Goal: Complete application form: Complete application form

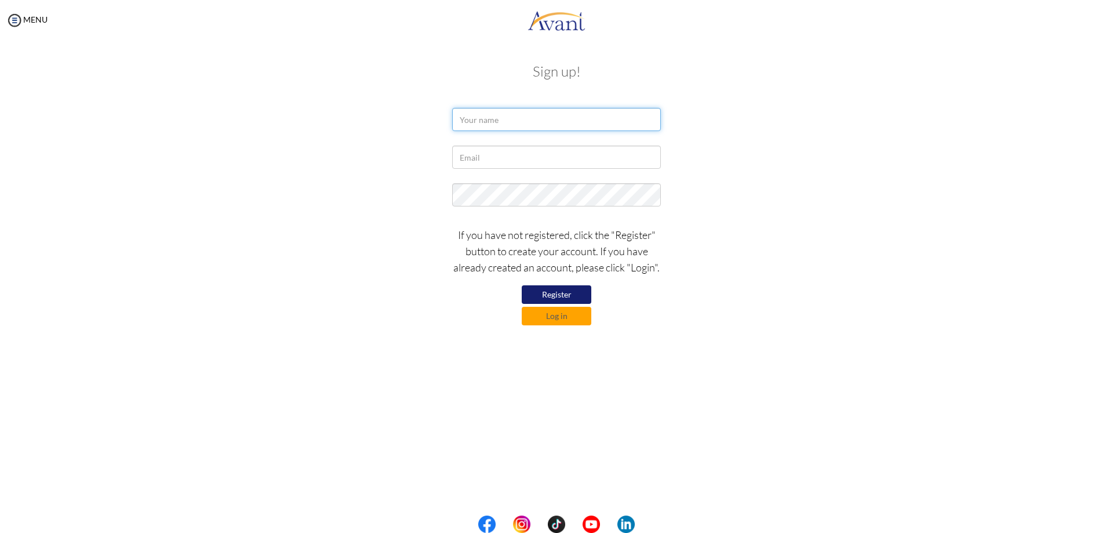
click at [539, 114] on input "text" at bounding box center [556, 119] width 209 height 23
type input "[PERSON_NAME]"
click at [533, 145] on form "[PERSON_NAME] If you have not registered, click the "Register" button to create…" at bounding box center [556, 216] width 661 height 217
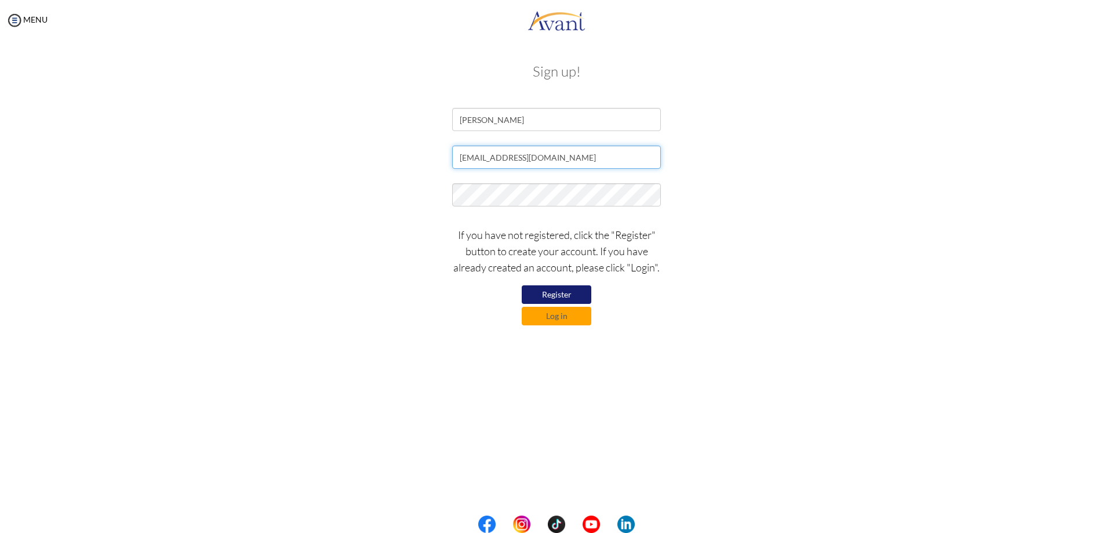
click at [507, 169] on input "[EMAIL_ADDRESS][DOMAIN_NAME]" at bounding box center [556, 156] width 209 height 23
type input "[EMAIL_ADDRESS][DOMAIN_NAME]"
click at [562, 315] on button "Log in" at bounding box center [557, 316] width 70 height 19
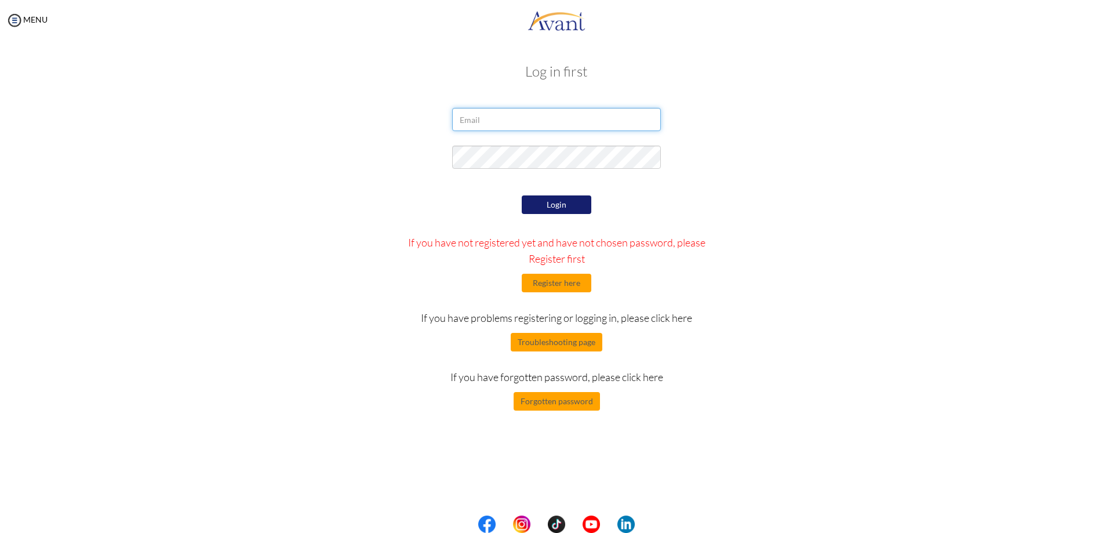
click at [540, 115] on input "email" at bounding box center [556, 119] width 209 height 23
type input "lihanda"
drag, startPoint x: 525, startPoint y: 114, endPoint x: 515, endPoint y: 127, distance: 16.5
click at [523, 117] on input "email" at bounding box center [556, 119] width 209 height 23
type input "[EMAIL_ADDRESS][DOMAIN_NAME]"
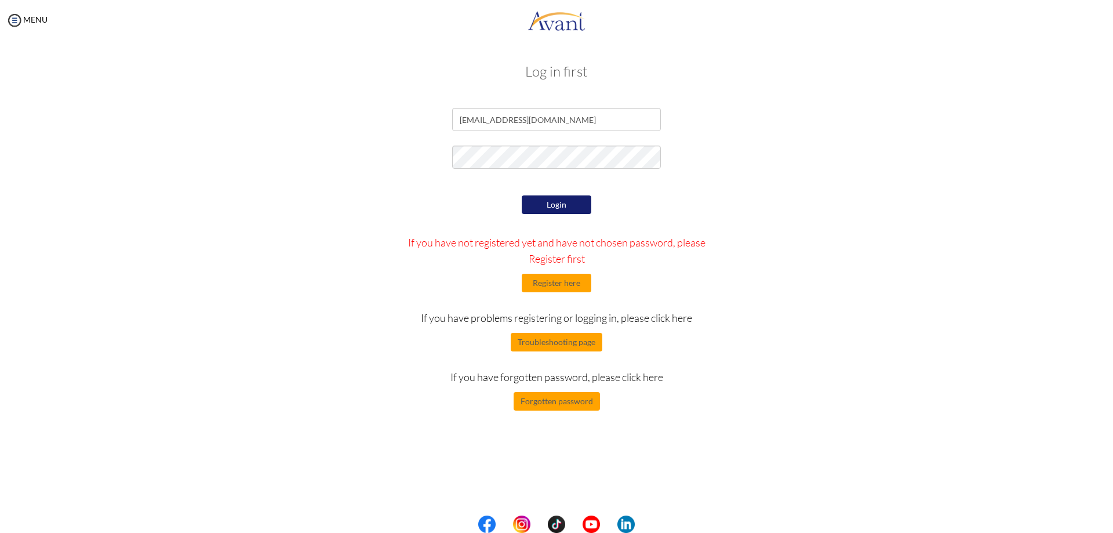
click at [567, 203] on button "Login" at bounding box center [557, 204] width 70 height 19
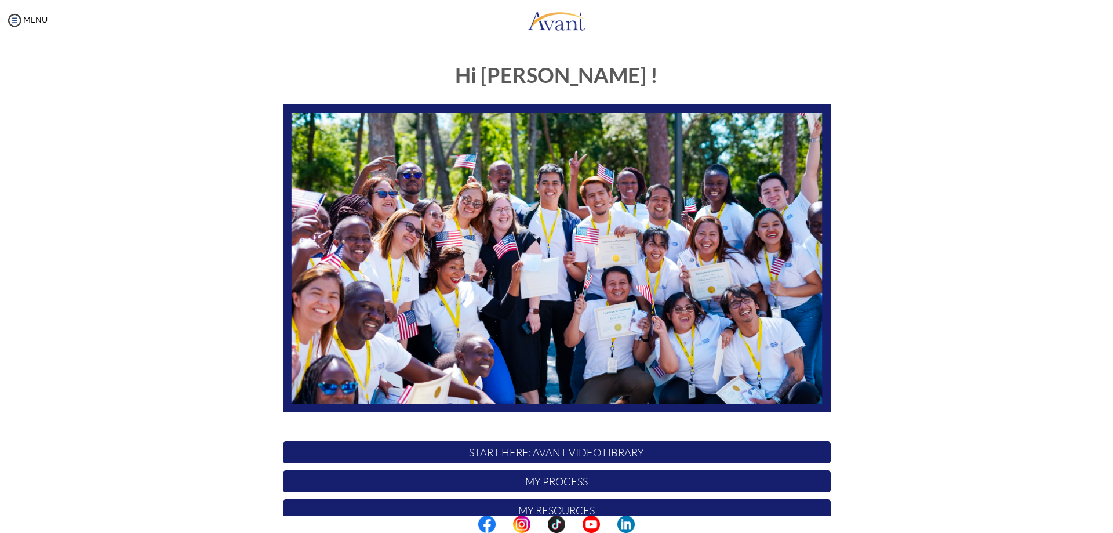
click at [579, 486] on p "My Process" at bounding box center [557, 481] width 548 height 22
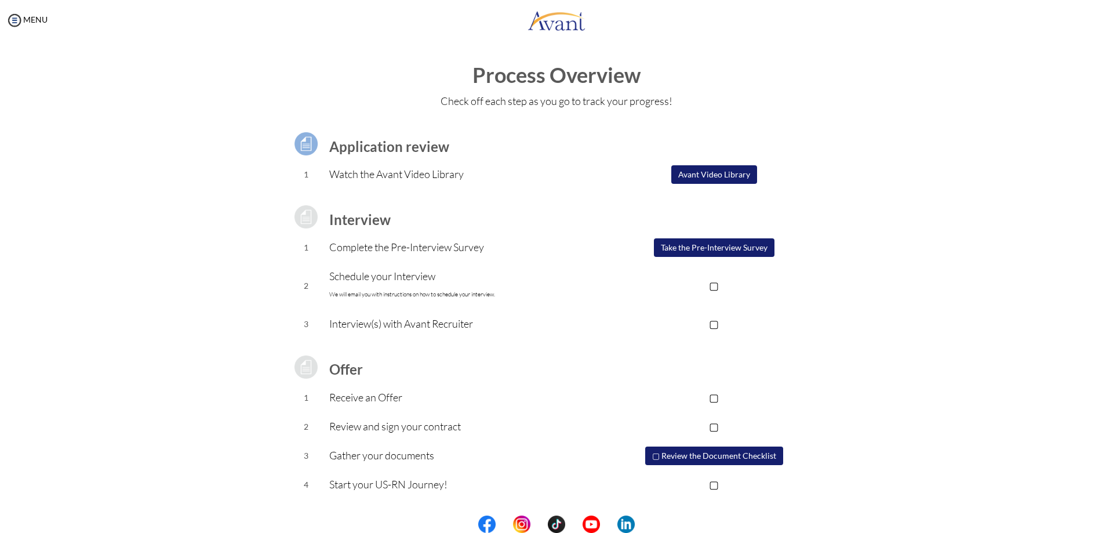
click at [720, 249] on button "Take the Pre-Interview Survey" at bounding box center [714, 247] width 121 height 19
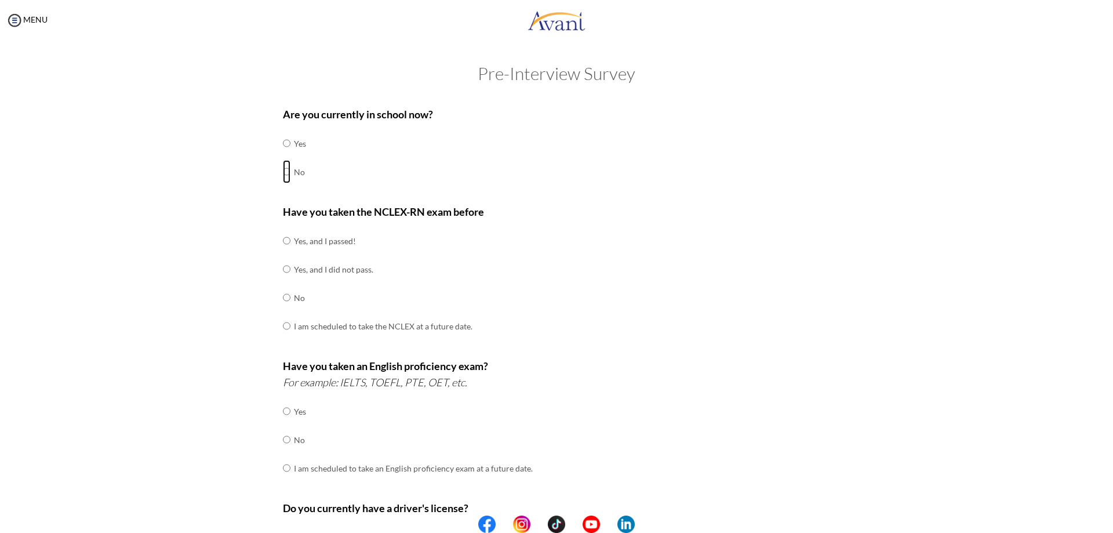
click at [285, 173] on input "radio" at bounding box center [287, 171] width 8 height 23
radio input "true"
click at [287, 296] on input "radio" at bounding box center [287, 297] width 8 height 23
radio input "true"
click at [286, 434] on input "radio" at bounding box center [287, 439] width 8 height 23
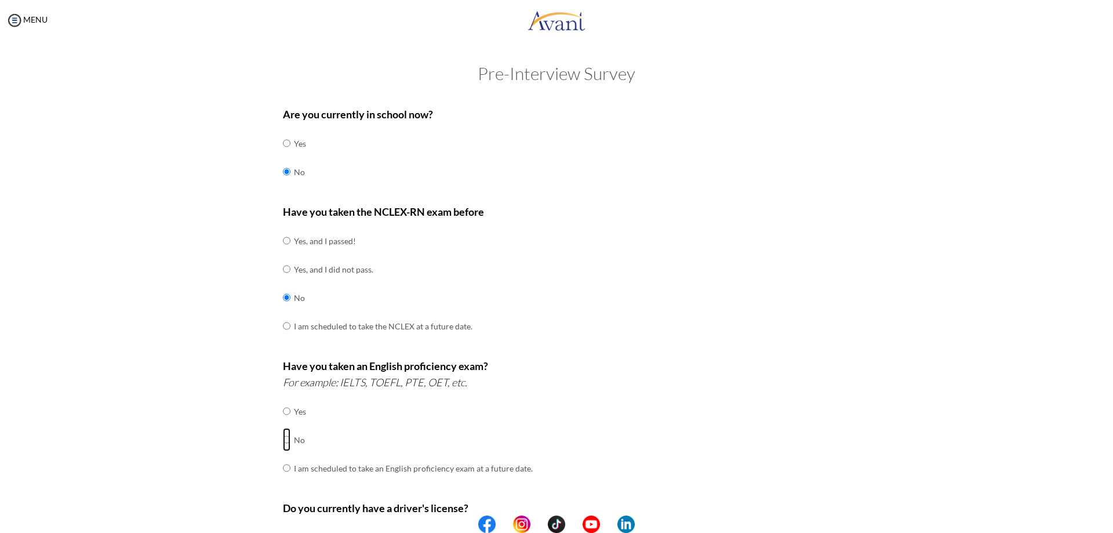
radio input "true"
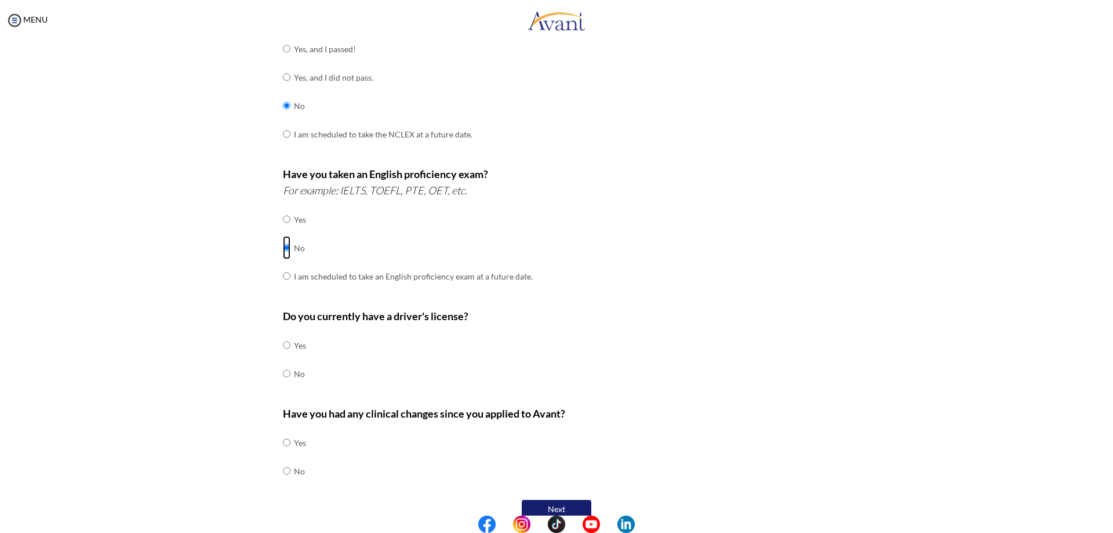
scroll to position [198, 0]
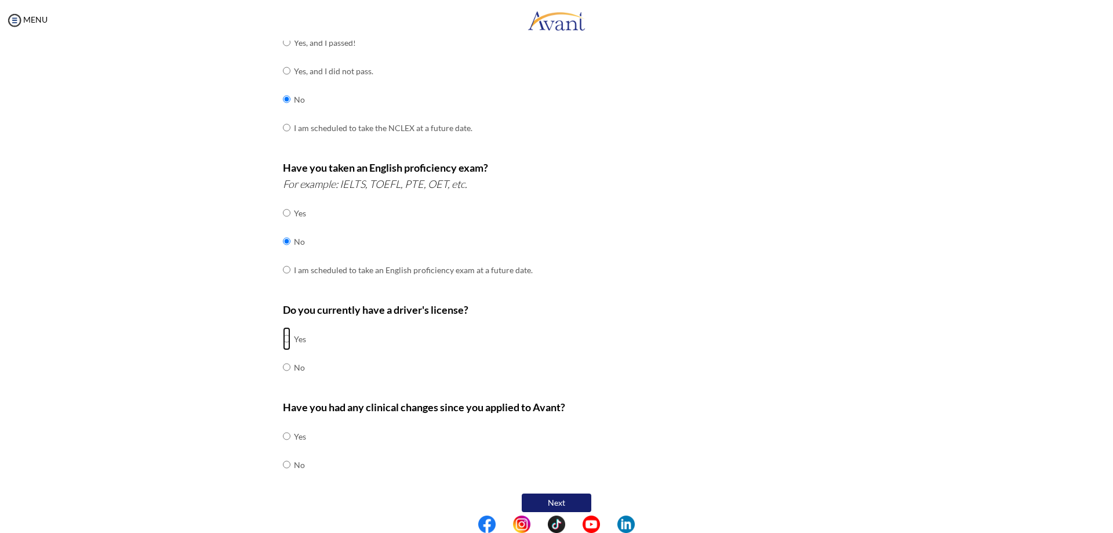
click at [287, 332] on input "radio" at bounding box center [287, 338] width 8 height 23
radio input "true"
click at [287, 453] on input "radio" at bounding box center [287, 464] width 8 height 23
radio input "true"
click at [558, 493] on button "Next" at bounding box center [557, 502] width 70 height 19
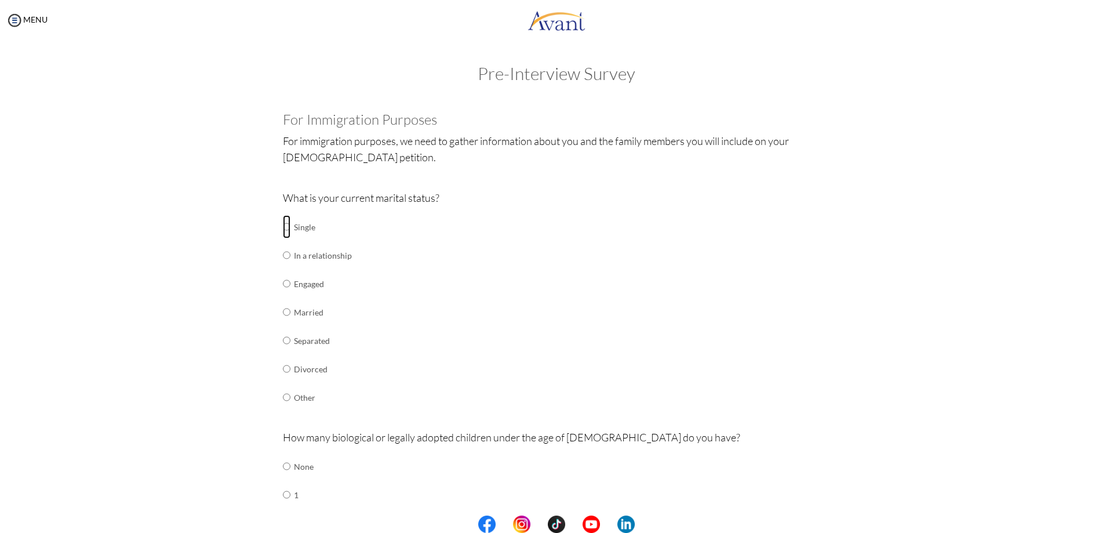
click at [286, 227] on input "radio" at bounding box center [287, 226] width 8 height 23
radio input "true"
click at [286, 489] on input "radio" at bounding box center [287, 494] width 8 height 23
radio input "true"
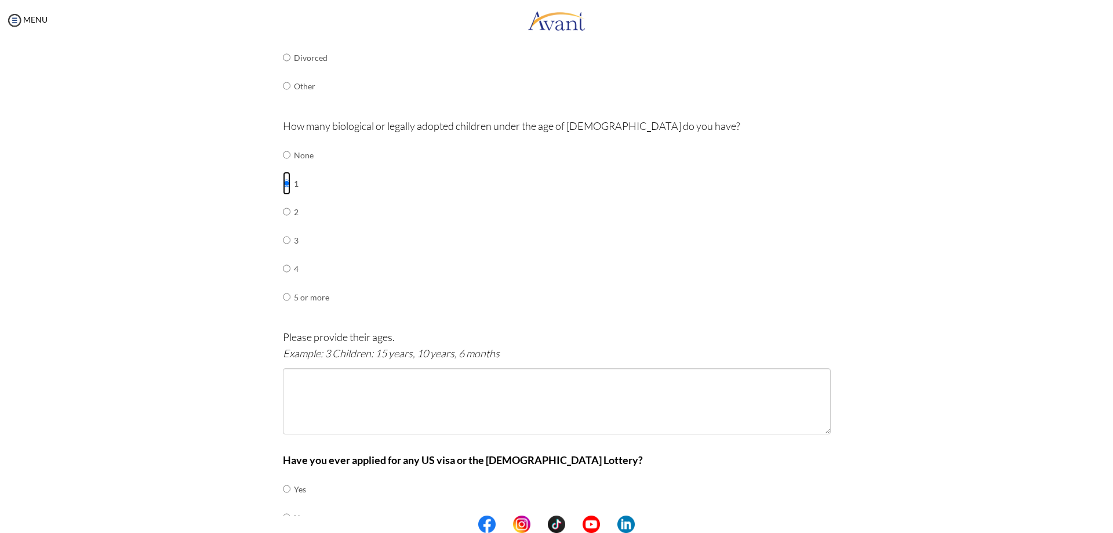
scroll to position [334, 0]
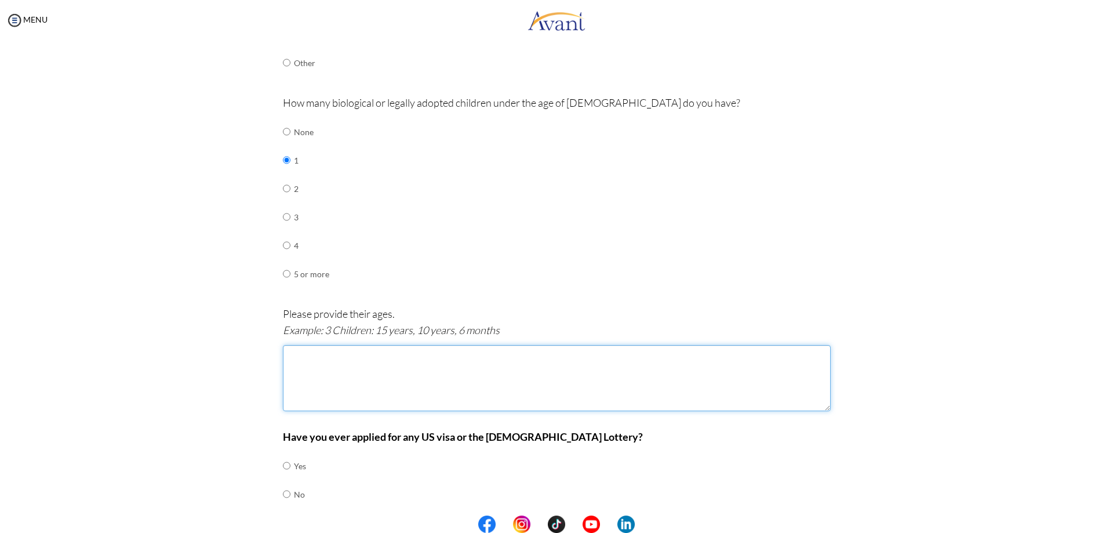
click at [305, 369] on textarea at bounding box center [557, 378] width 548 height 66
type textarea "1 child, 9 years"
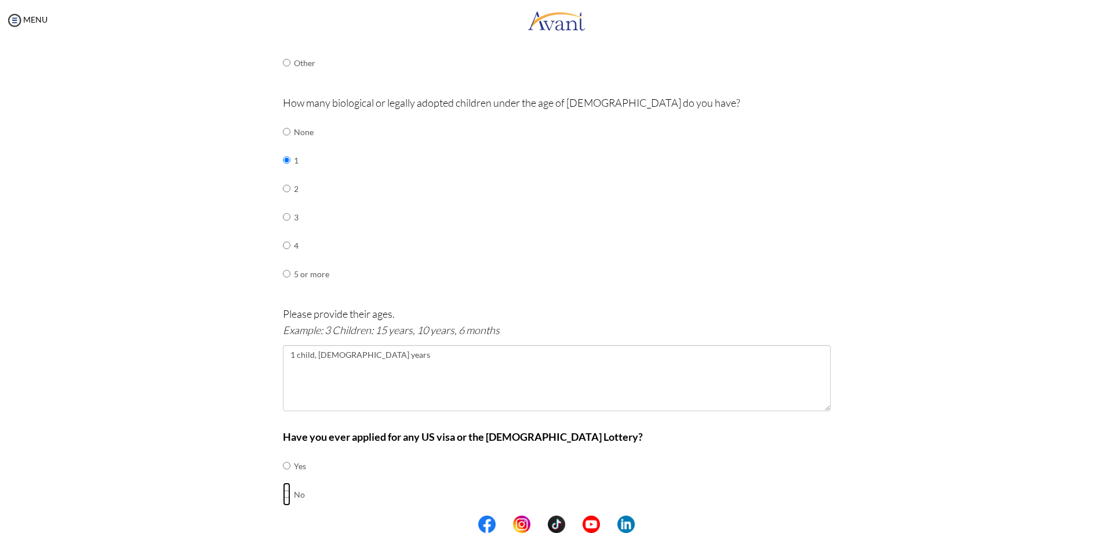
click at [283, 482] on input "radio" at bounding box center [287, 493] width 8 height 23
radio input "true"
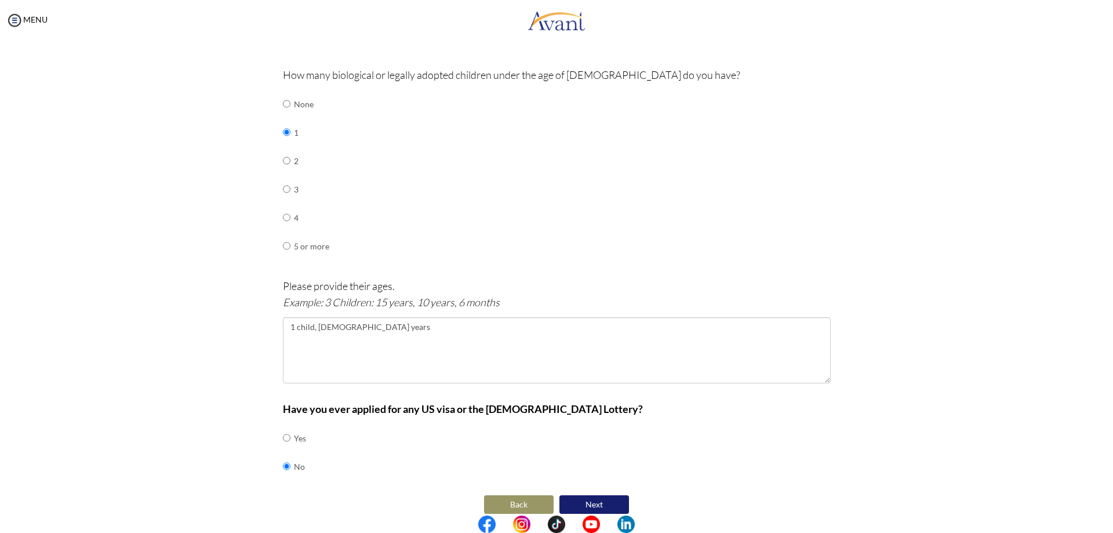
click at [588, 495] on button "Next" at bounding box center [594, 504] width 70 height 19
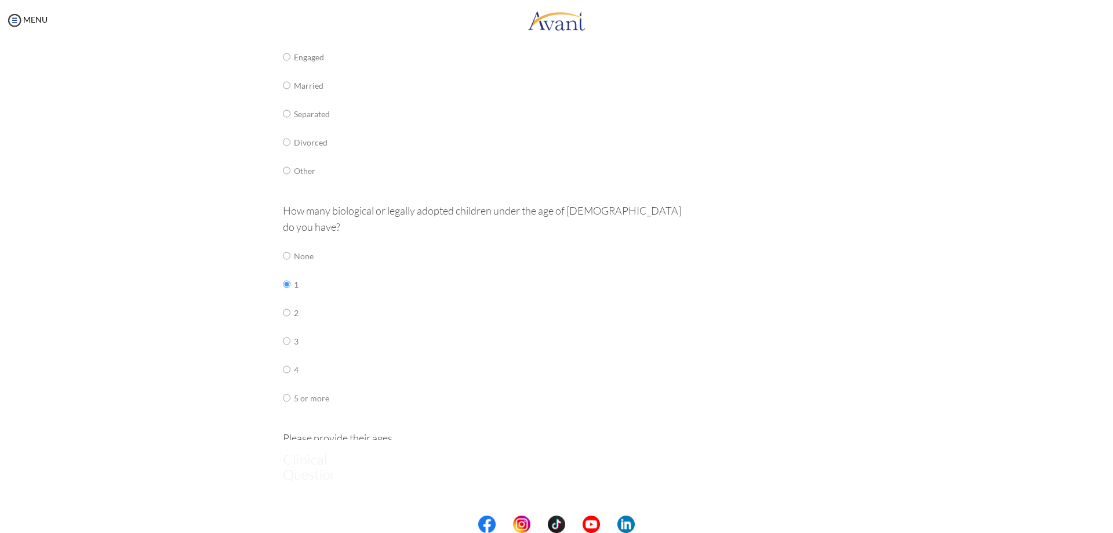
scroll to position [0, 0]
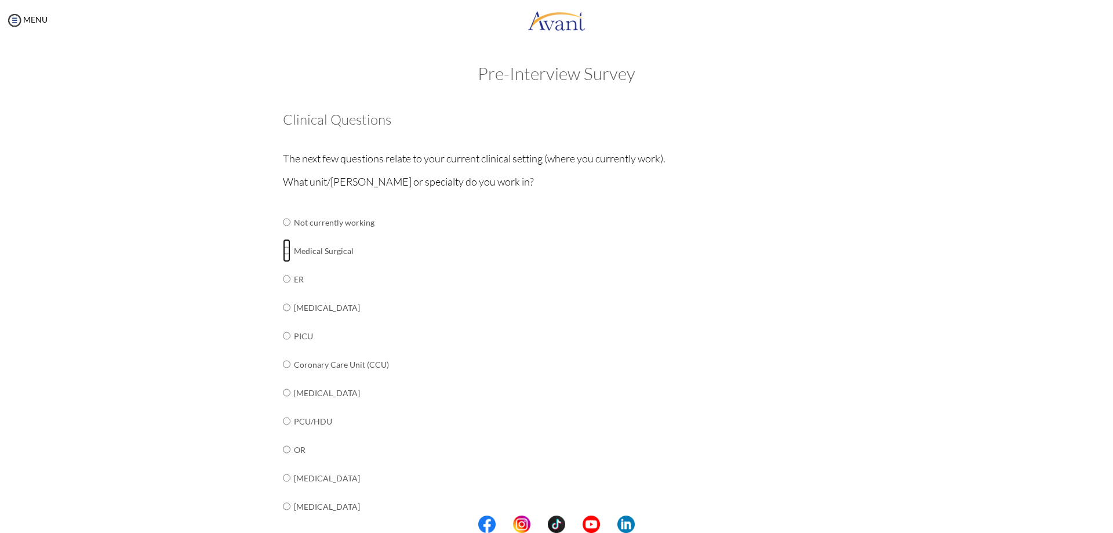
click at [289, 252] on input "radio" at bounding box center [287, 250] width 8 height 23
radio input "true"
click at [289, 278] on input "radio" at bounding box center [287, 278] width 8 height 23
radio input "true"
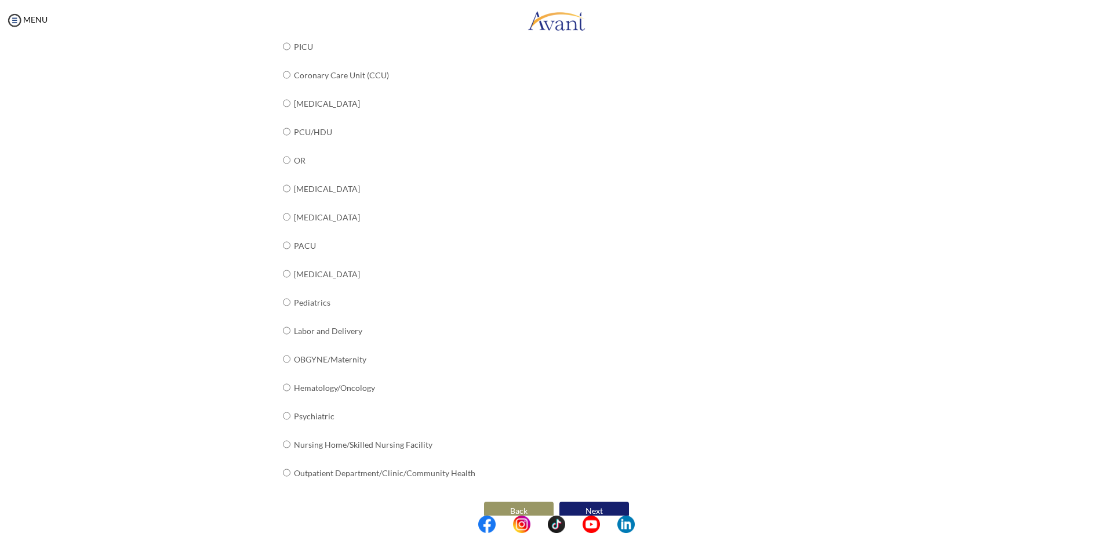
scroll to position [291, 0]
click at [589, 500] on button "Next" at bounding box center [594, 509] width 70 height 19
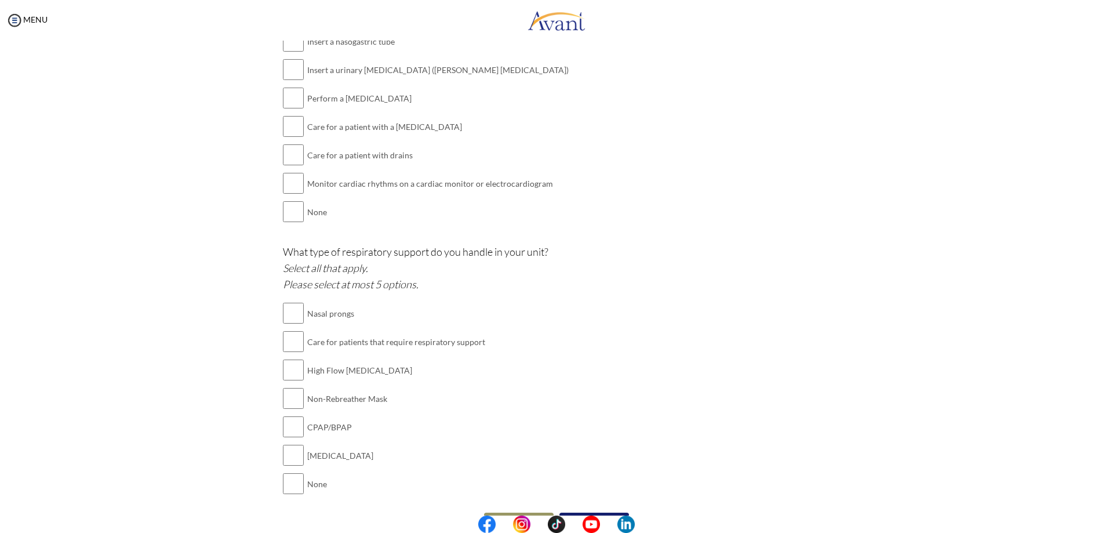
scroll to position [851, 0]
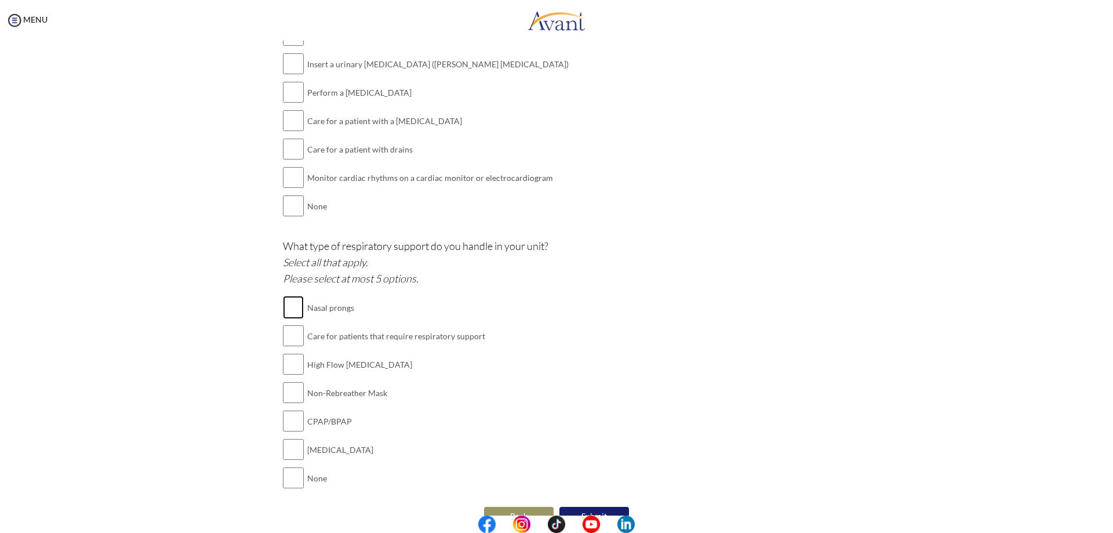
click at [297, 296] on input "checkbox" at bounding box center [293, 307] width 21 height 23
checkbox input "true"
click at [295, 352] on input "checkbox" at bounding box center [293, 363] width 21 height 23
checkbox input "true"
click at [296, 381] on input "checkbox" at bounding box center [293, 392] width 21 height 23
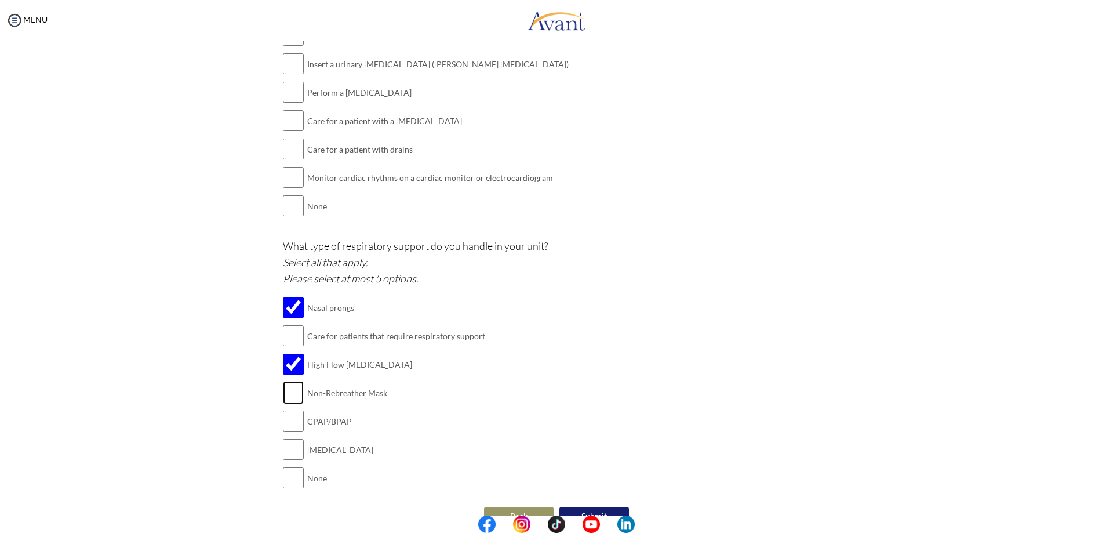
checkbox input "true"
click at [298, 324] on input "checkbox" at bounding box center [293, 335] width 21 height 23
checkbox input "true"
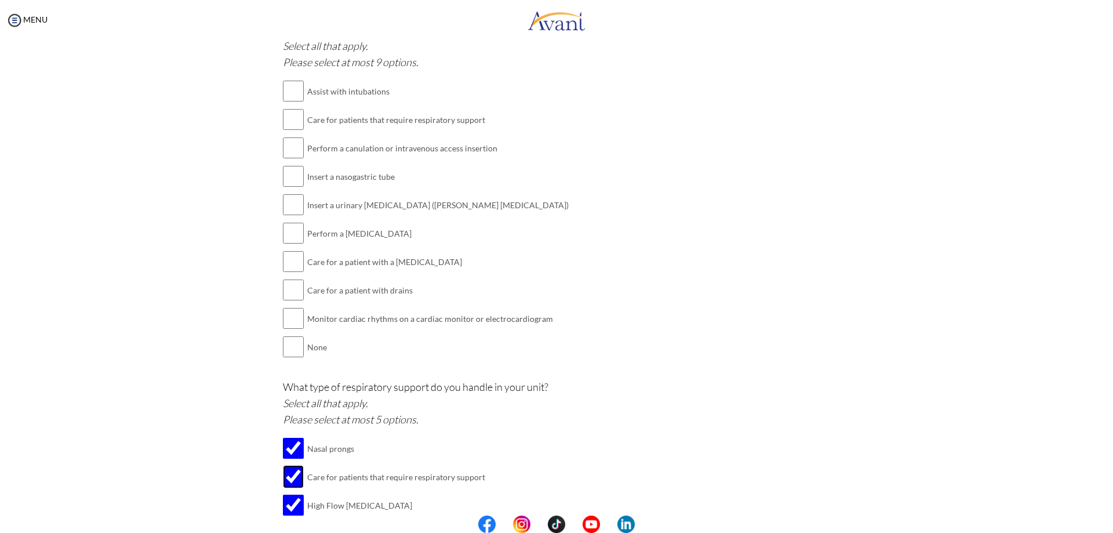
scroll to position [703, 0]
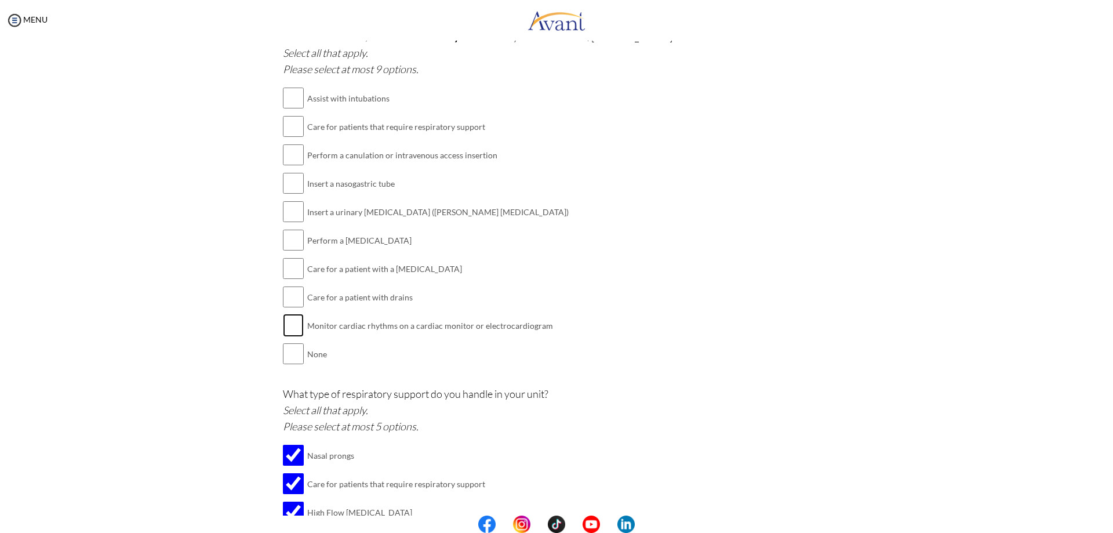
click at [293, 314] on input "checkbox" at bounding box center [293, 325] width 21 height 23
checkbox input "true"
click at [298, 285] on input "checkbox" at bounding box center [293, 296] width 21 height 23
checkbox input "true"
click at [298, 257] on input "checkbox" at bounding box center [293, 268] width 21 height 23
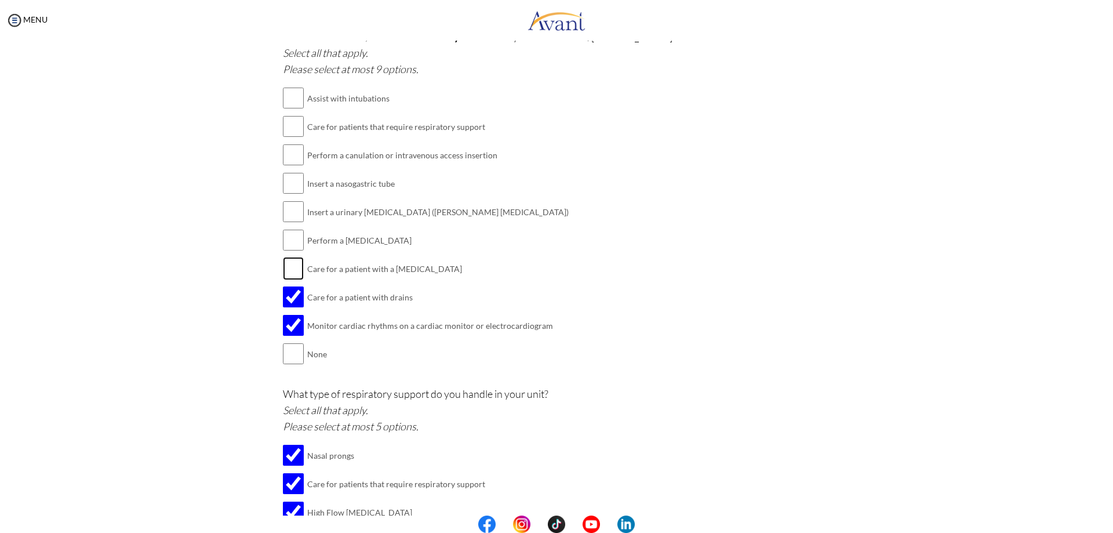
checkbox input "true"
click at [295, 228] on input "checkbox" at bounding box center [293, 239] width 21 height 23
checkbox input "true"
click at [294, 200] on input "checkbox" at bounding box center [293, 211] width 21 height 23
checkbox input "true"
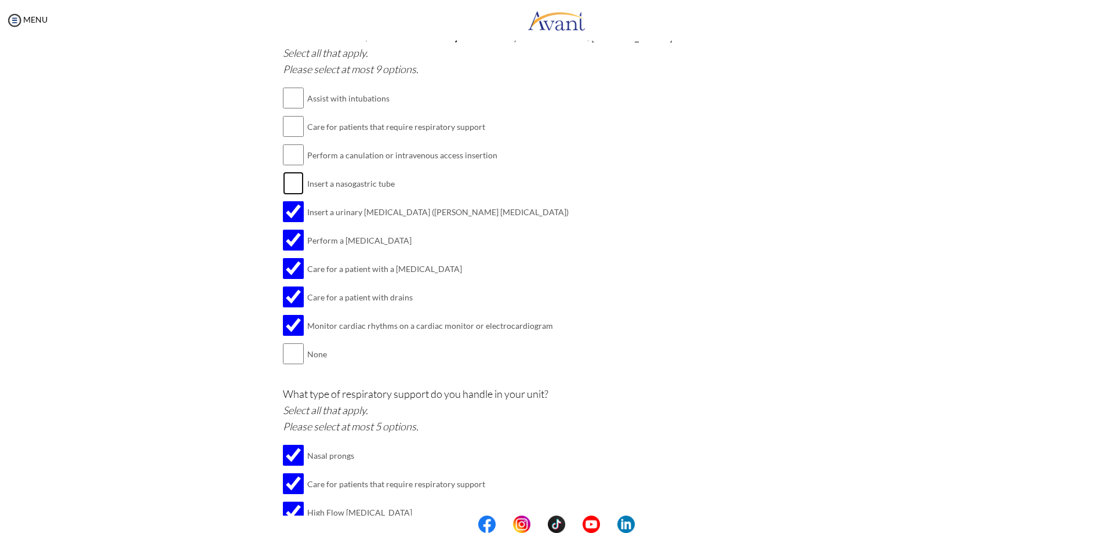
click at [299, 172] on input "checkbox" at bounding box center [293, 183] width 21 height 23
checkbox input "true"
click at [297, 143] on input "checkbox" at bounding box center [293, 154] width 21 height 23
checkbox input "true"
click at [292, 116] on input "checkbox" at bounding box center [293, 126] width 21 height 23
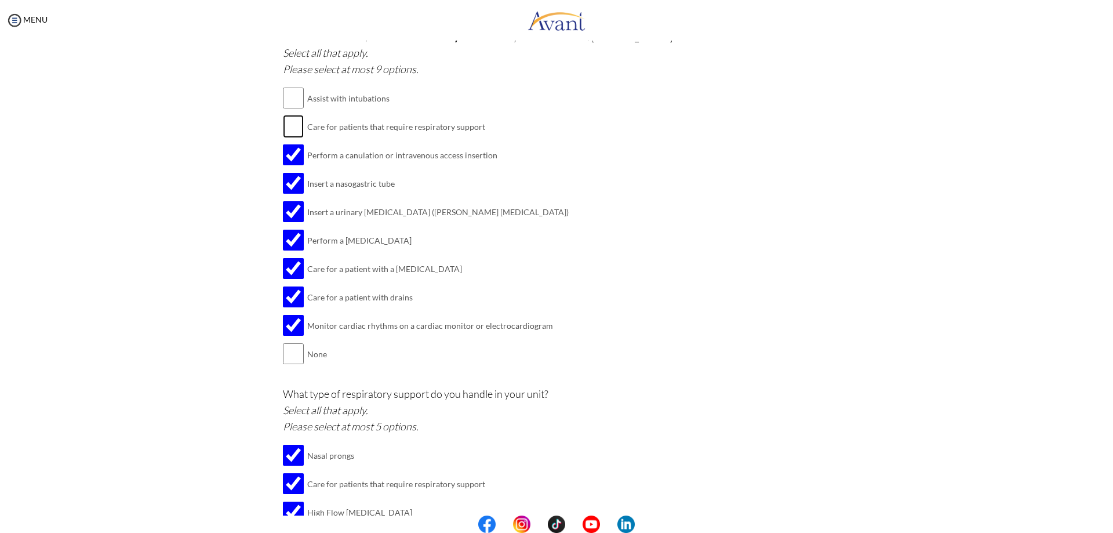
checkbox input "true"
click at [295, 89] on input "checkbox" at bounding box center [293, 97] width 21 height 23
checkbox input "true"
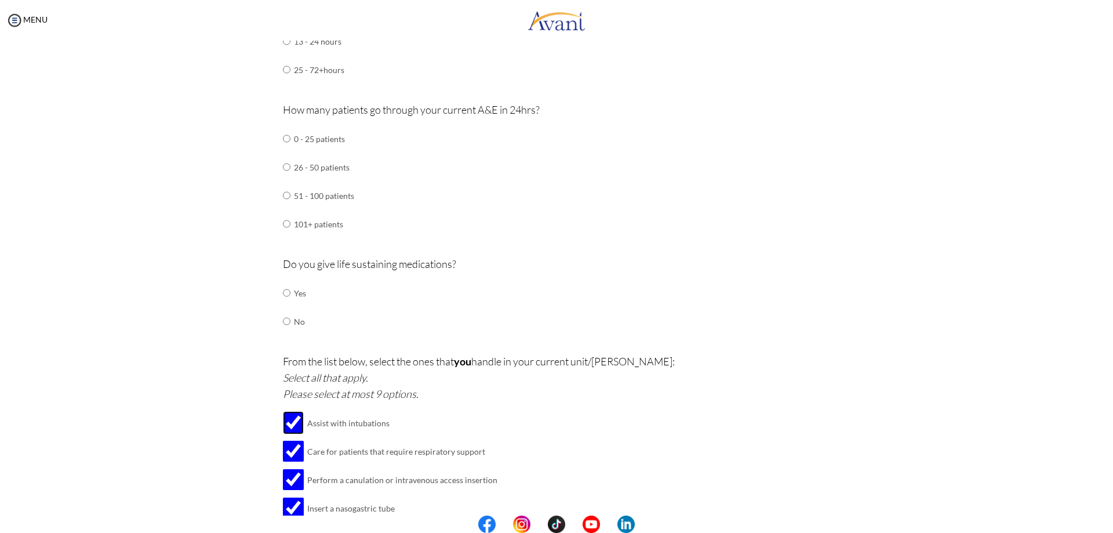
scroll to position [378, 0]
click at [287, 286] on input "radio" at bounding box center [287, 293] width 8 height 23
radio input "true"
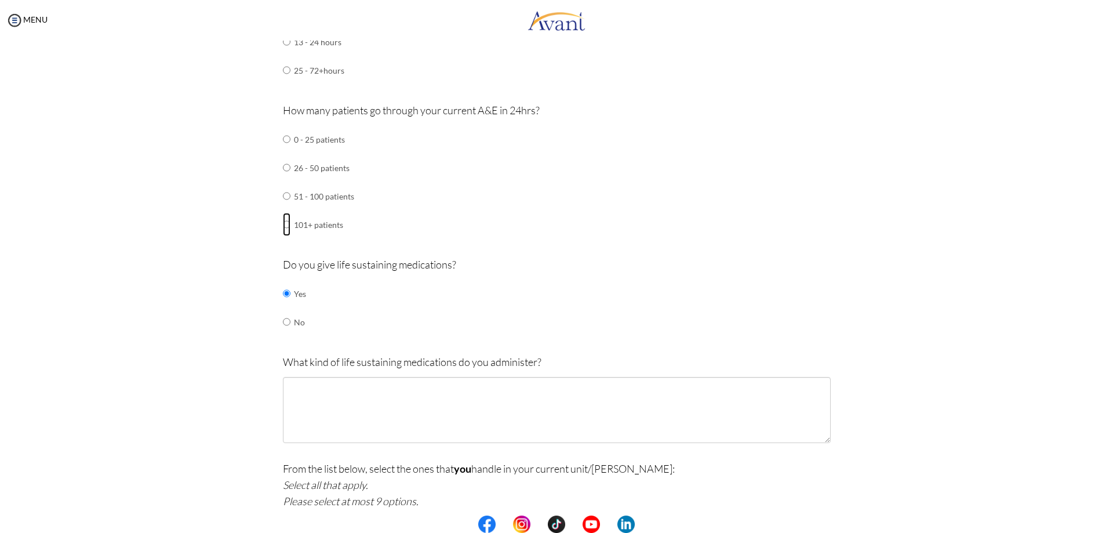
click at [286, 219] on input "radio" at bounding box center [287, 224] width 8 height 23
radio input "true"
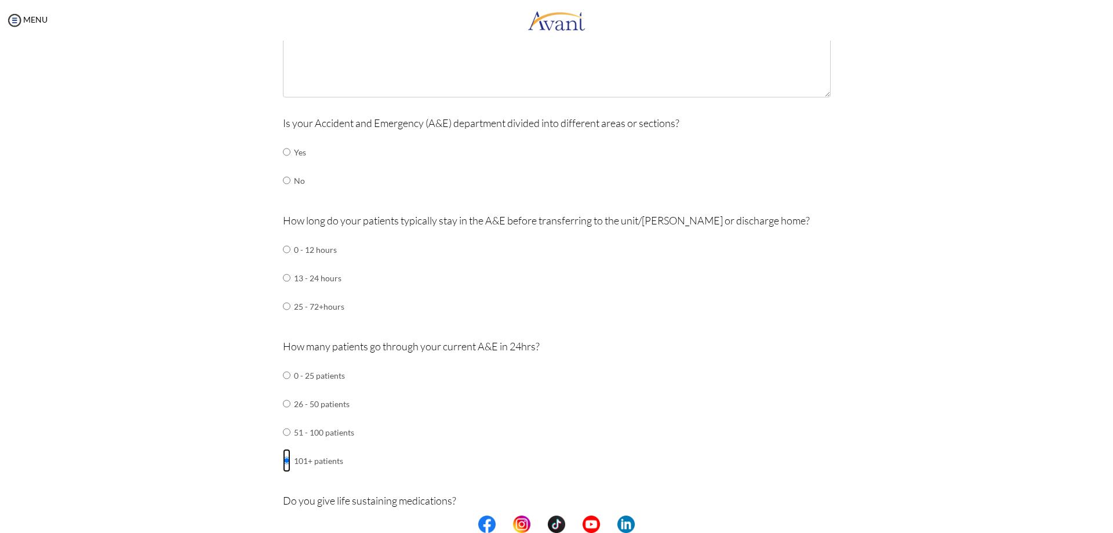
scroll to position [122, 0]
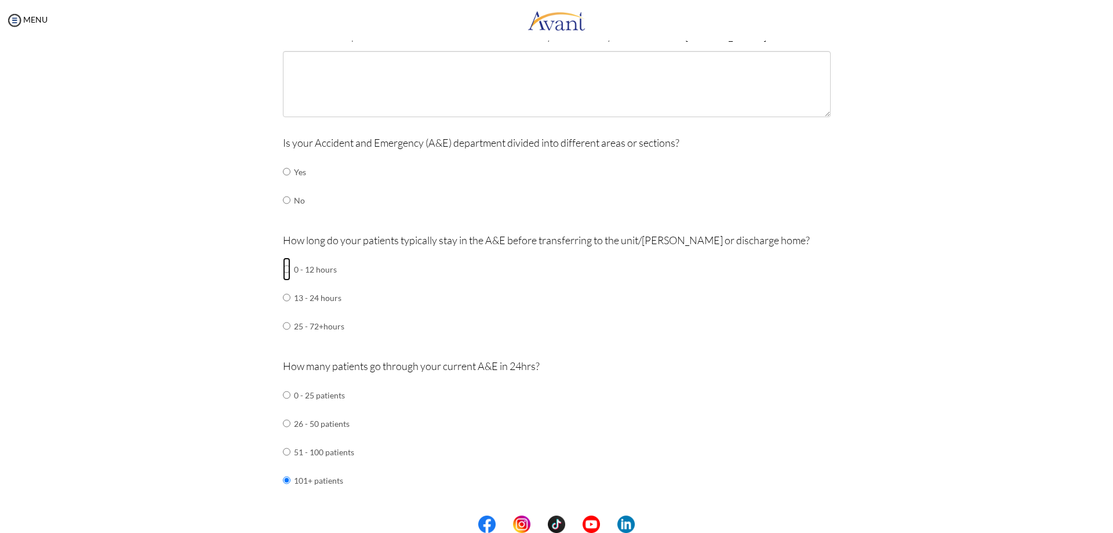
click at [285, 268] on input "radio" at bounding box center [287, 268] width 8 height 23
radio input "true"
click at [286, 172] on input "radio" at bounding box center [287, 171] width 8 height 23
radio input "true"
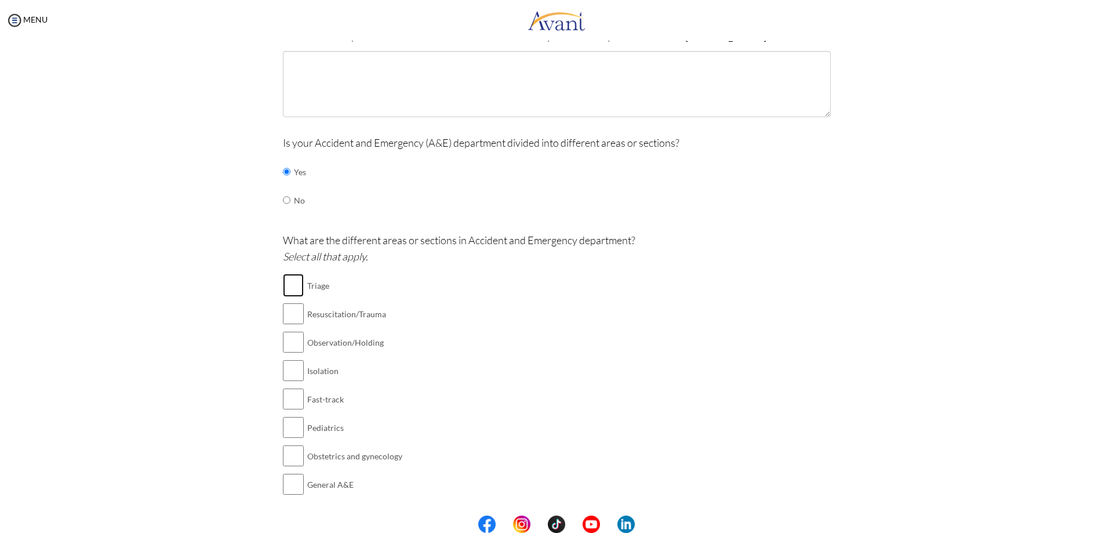
click at [298, 285] on input "checkbox" at bounding box center [293, 285] width 21 height 23
checkbox input "true"
click at [297, 342] on input "checkbox" at bounding box center [293, 341] width 21 height 23
checkbox input "true"
click at [293, 448] on input "checkbox" at bounding box center [293, 455] width 21 height 23
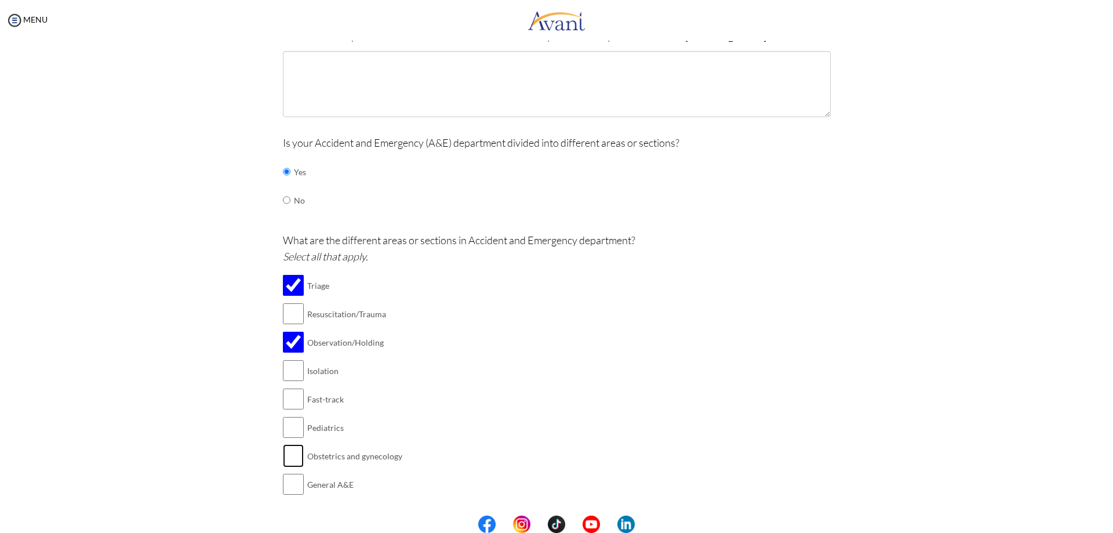
checkbox input "true"
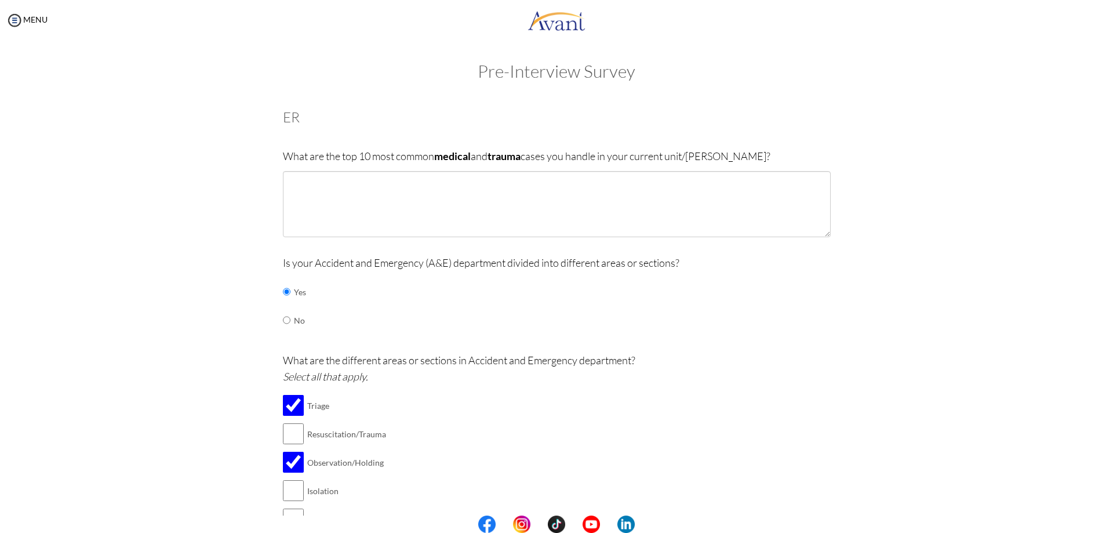
scroll to position [0, 0]
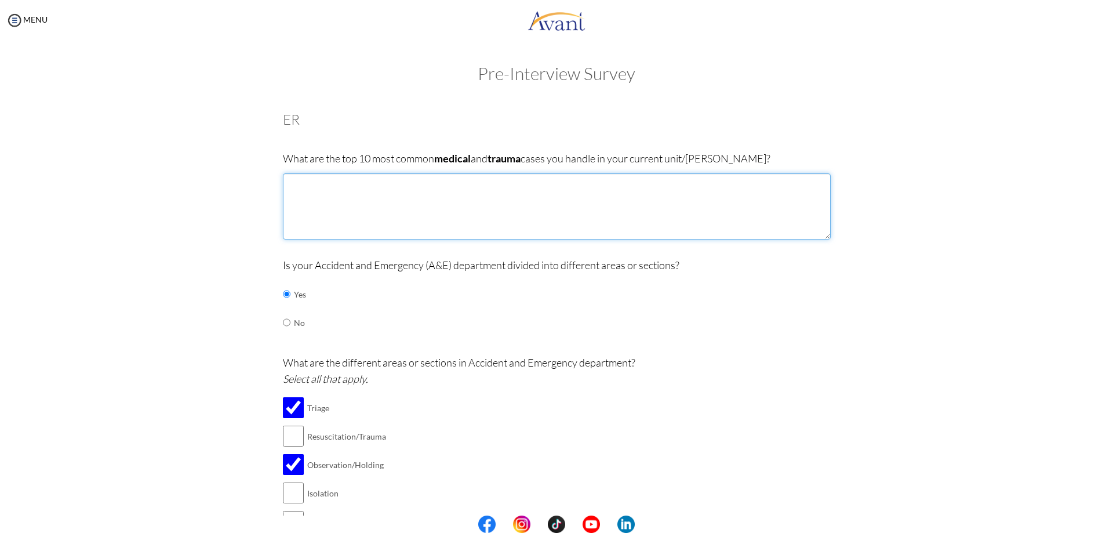
click at [306, 184] on textarea at bounding box center [557, 206] width 548 height 66
click at [423, 198] on textarea "Diabetic Ketoacidosis pneumonia upper respiratory infections antepartum heamorr…" at bounding box center [557, 206] width 548 height 66
click at [471, 198] on textarea "Diabetic Ketoacidosis pneumonia upper respiratory infections antepartum hemorrh…" at bounding box center [557, 206] width 548 height 66
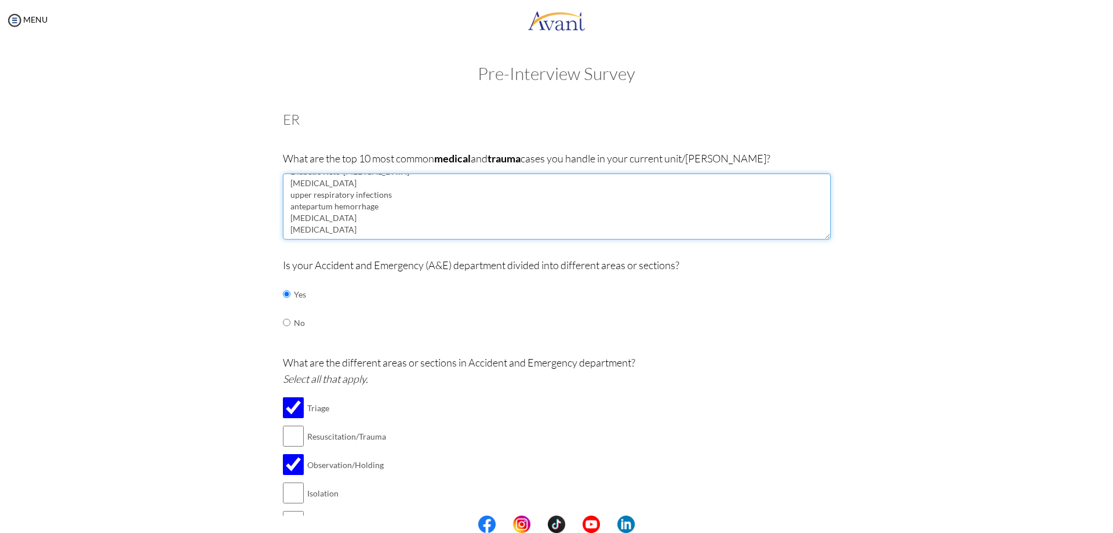
click at [350, 218] on textarea "Diabetic Keto-acidosis pneumonia upper respiratory infections antepartum hemorr…" at bounding box center [557, 206] width 548 height 66
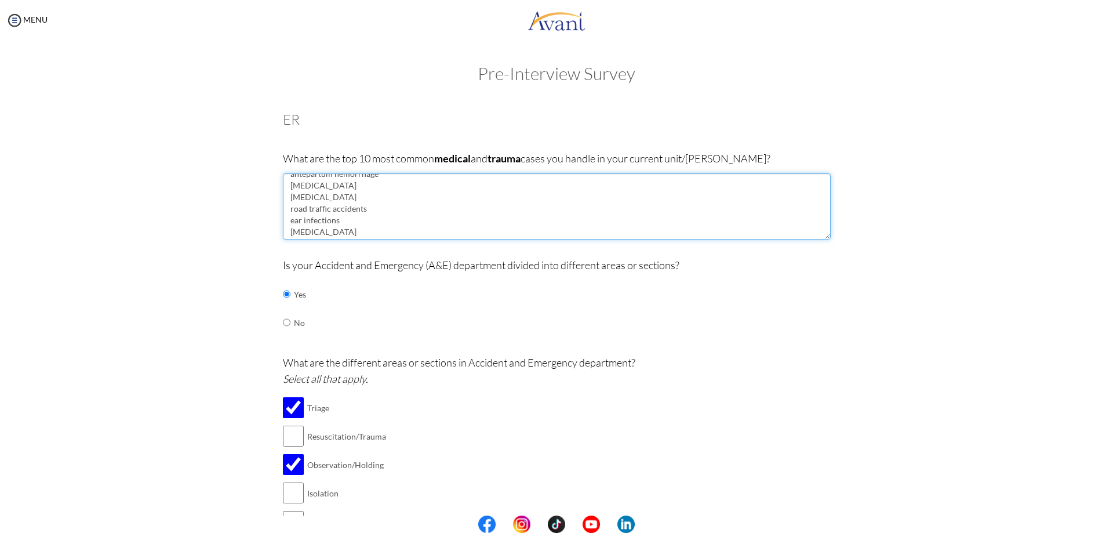
drag, startPoint x: 332, startPoint y: 231, endPoint x: 334, endPoint y: 237, distance: 6.8
click at [332, 234] on textarea "Diabetic Keto-acidosis pneumonia upper respiratory infections antepartum hemorr…" at bounding box center [557, 206] width 548 height 66
click at [304, 234] on textarea "Diabetic Keto-acidosis pneumonia upper respiratory infections antepartum hemorr…" at bounding box center [557, 206] width 548 height 66
click at [305, 236] on textarea "Diabetic Keto-acidosis pneumonia upper respiratory infections antepartum hemorr…" at bounding box center [557, 206] width 548 height 66
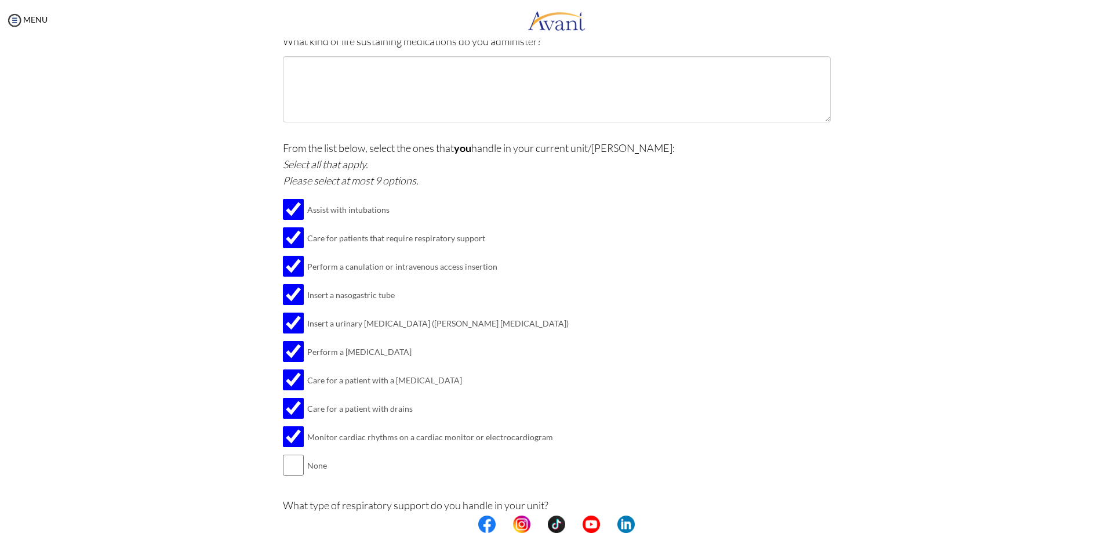
scroll to position [1235, 0]
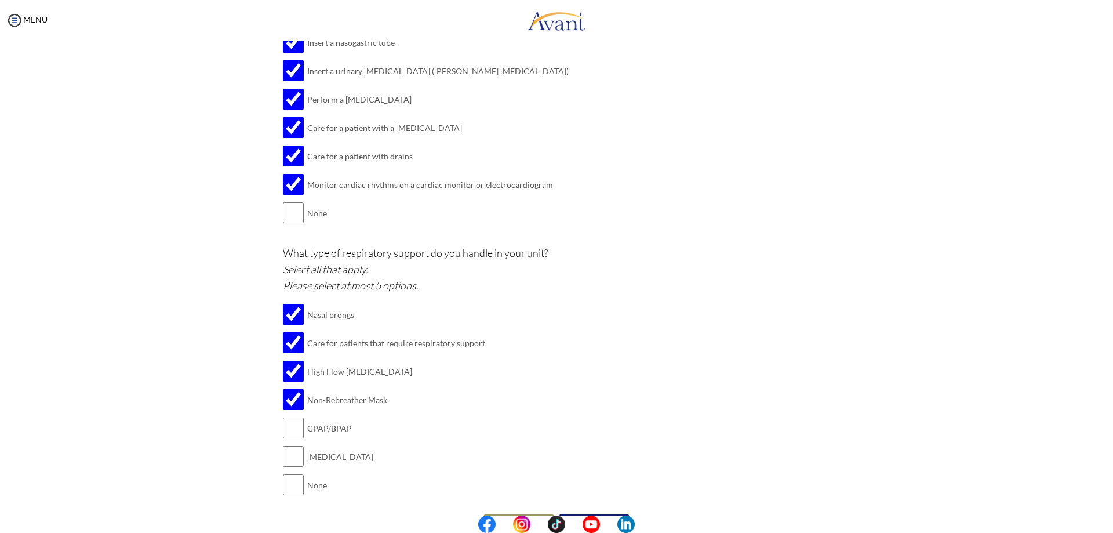
type textarea "Diabetic Keto-acidosis pneumonia upper respiratory infections antepartum hemorr…"
click at [591, 514] on button "Submit" at bounding box center [594, 523] width 70 height 19
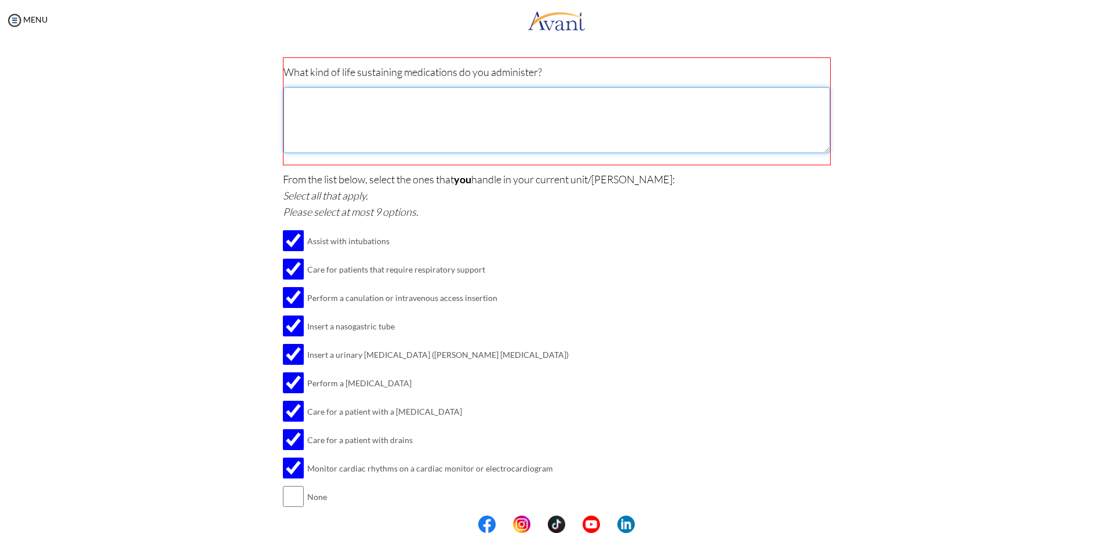
click at [388, 99] on textarea at bounding box center [556, 120] width 547 height 66
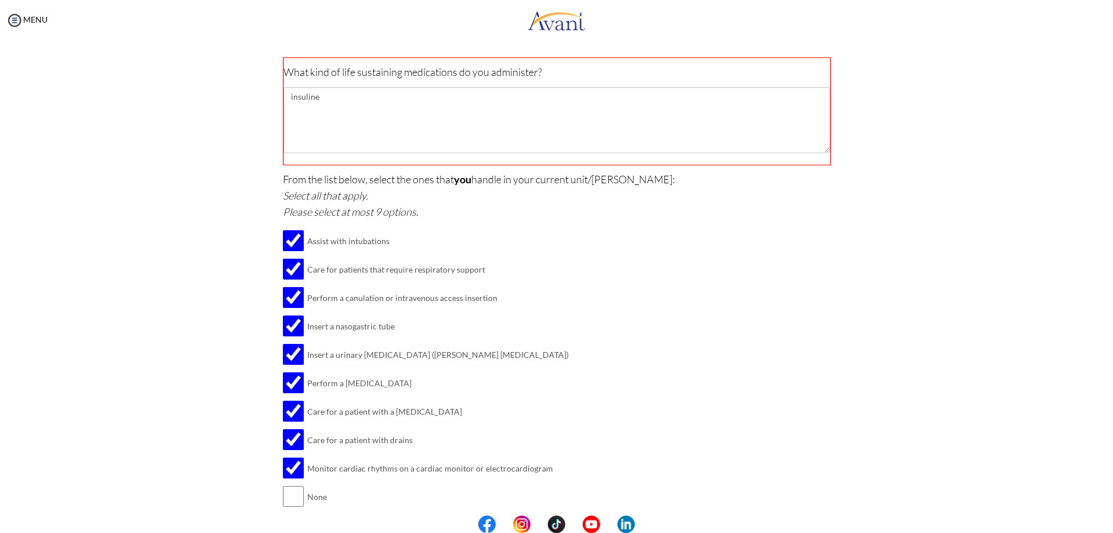
click at [657, 228] on div "From the list below, select the ones that you handle in your current unit/ward:…" at bounding box center [557, 346] width 548 height 351
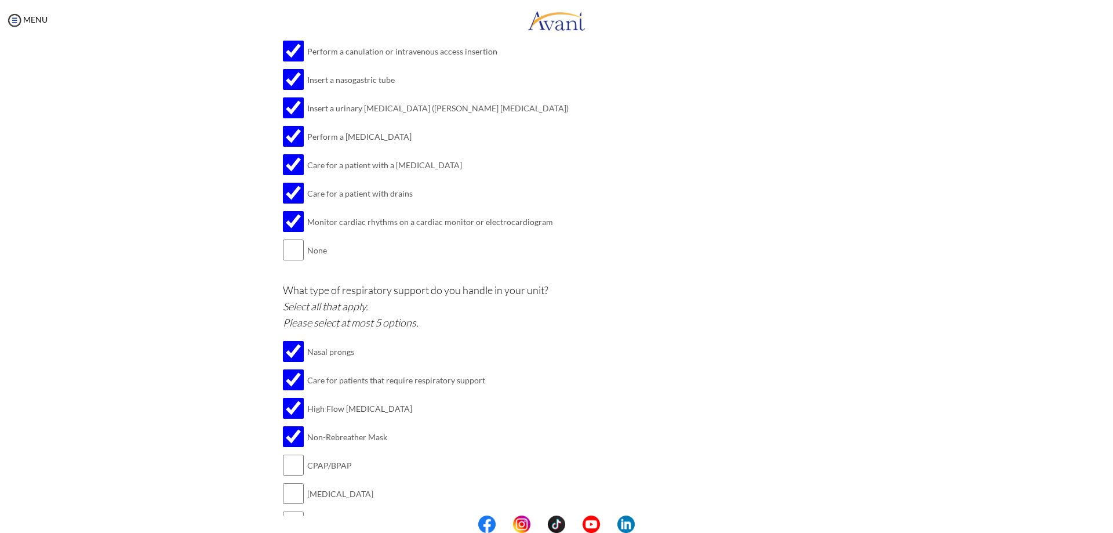
scroll to position [1218, 0]
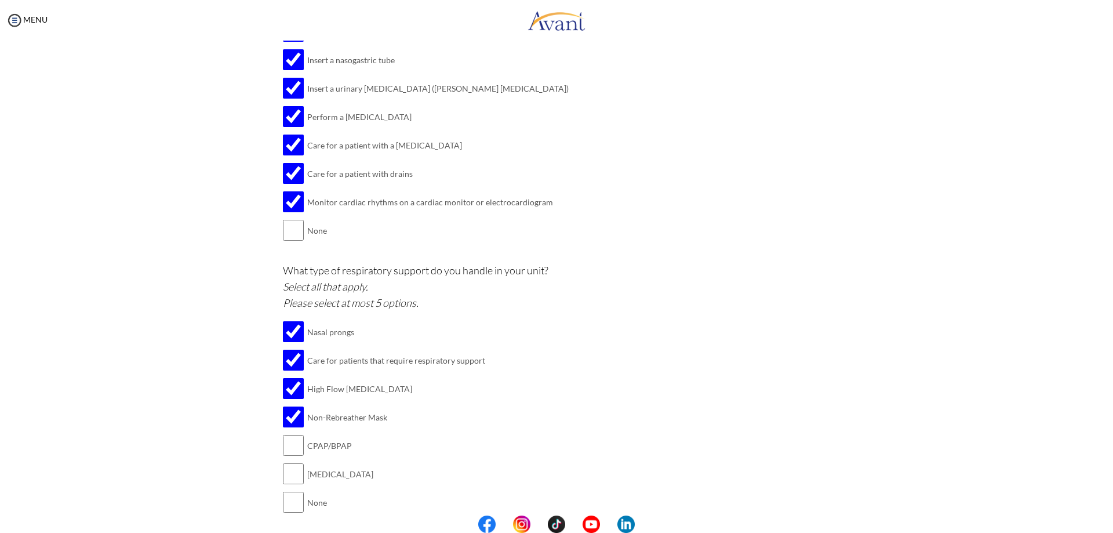
type textarea "insulin"
click at [600, 531] on button "Submit" at bounding box center [594, 540] width 70 height 19
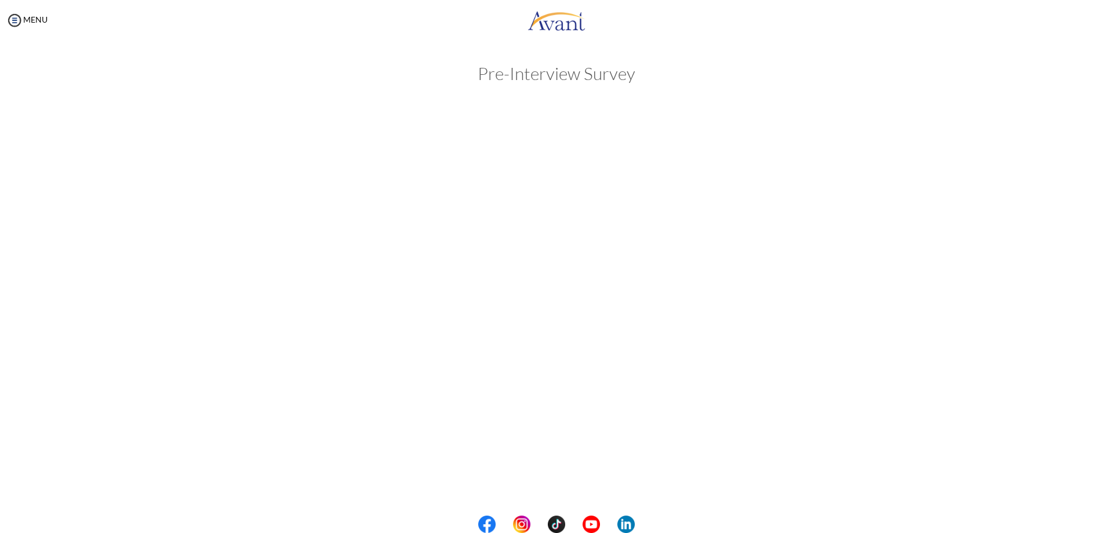
scroll to position [0, 0]
